Goal: Transaction & Acquisition: Purchase product/service

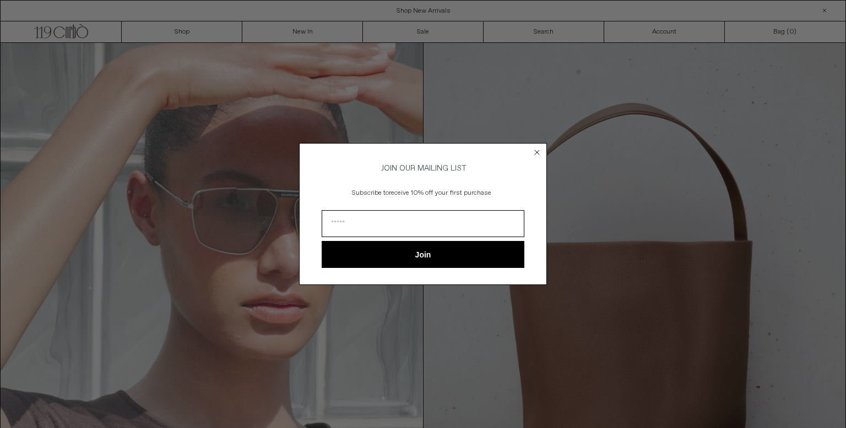
click at [167, 137] on div "Close dialog JOIN OUR MAILING LIST Subscribe to receive 10% off your first purc…" at bounding box center [423, 214] width 846 height 428
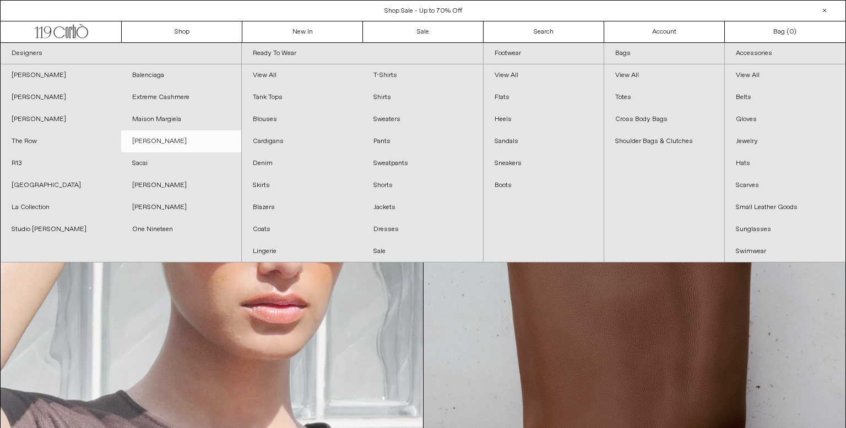
click at [198, 144] on link "[PERSON_NAME]" at bounding box center [181, 141] width 121 height 22
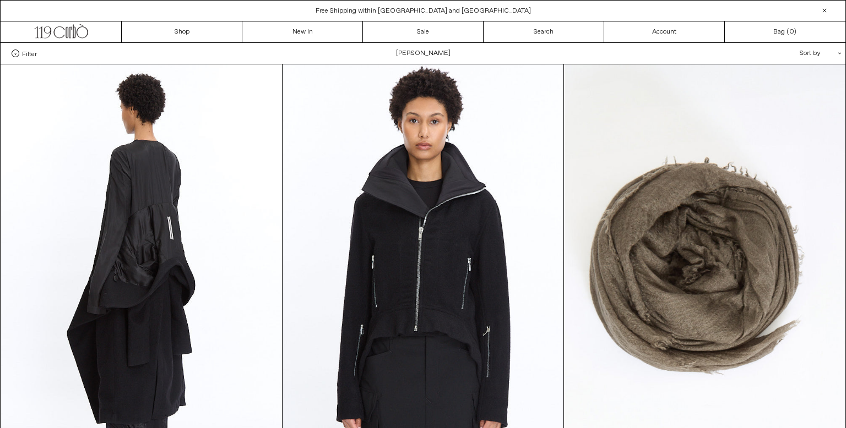
click at [834, 57] on div "**********" at bounding box center [790, 53] width 110 height 21
click at [826, 55] on div "Sort by .cls-1{fill:#231f20}" at bounding box center [784, 53] width 99 height 21
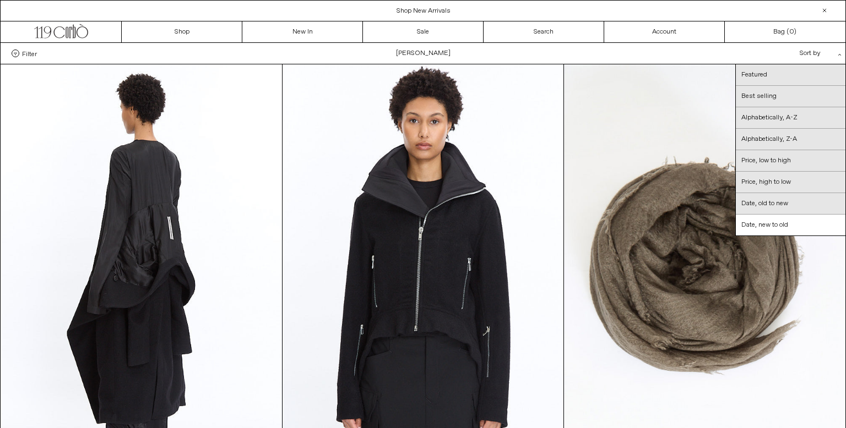
click at [704, 55] on div "Filter Designer .cls-1{fill:#231f20} [PERSON_NAME] [GEOGRAPHIC_DATA] Categories…" at bounding box center [423, 53] width 845 height 21
click at [560, 47] on div "Filter Designer .cls-1{fill:#231f20} [PERSON_NAME] [GEOGRAPHIC_DATA] Categories…" at bounding box center [423, 53] width 845 height 21
click at [79, 28] on icon at bounding box center [83, 33] width 12 height 12
